Goal: Information Seeking & Learning: Learn about a topic

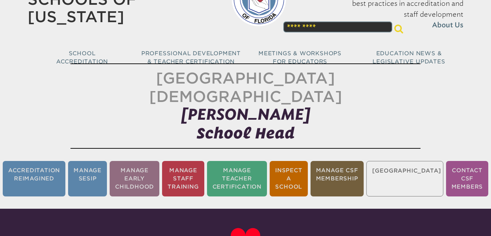
scroll to position [54, 0]
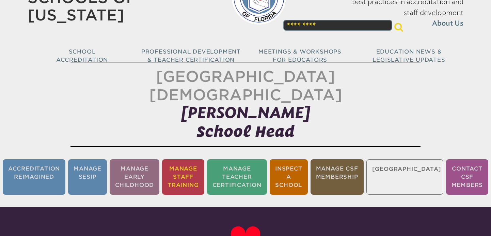
click at [189, 159] on li "Manage Staff Training" at bounding box center [183, 176] width 42 height 35
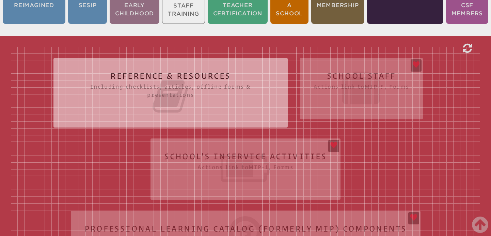
scroll to position [223, 0]
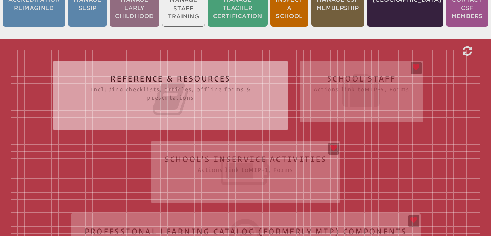
click at [353, 82] on div "Reference & Resources Including checklists, articles, offline forms & presentat…" at bounding box center [245, 195] width 469 height 291
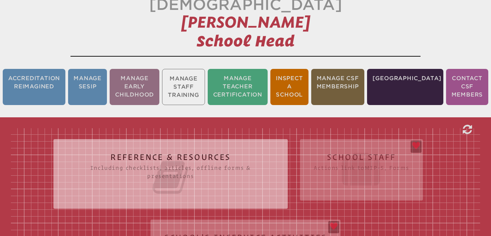
scroll to position [55, 0]
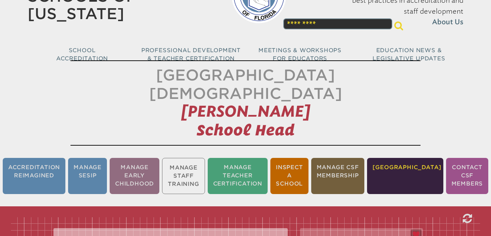
click at [399, 158] on li "[GEOGRAPHIC_DATA]" at bounding box center [405, 176] width 76 height 36
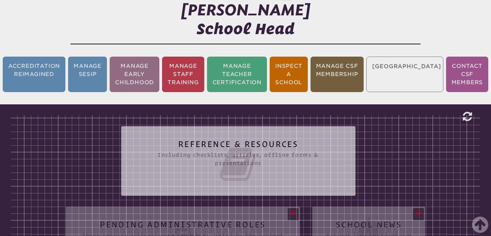
scroll to position [115, 0]
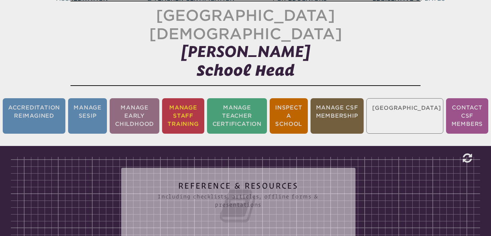
click at [203, 98] on li "Manage Staff Training" at bounding box center [183, 115] width 42 height 35
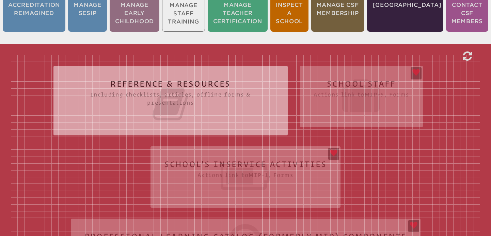
scroll to position [238, 0]
